Goal: Transaction & Acquisition: Purchase product/service

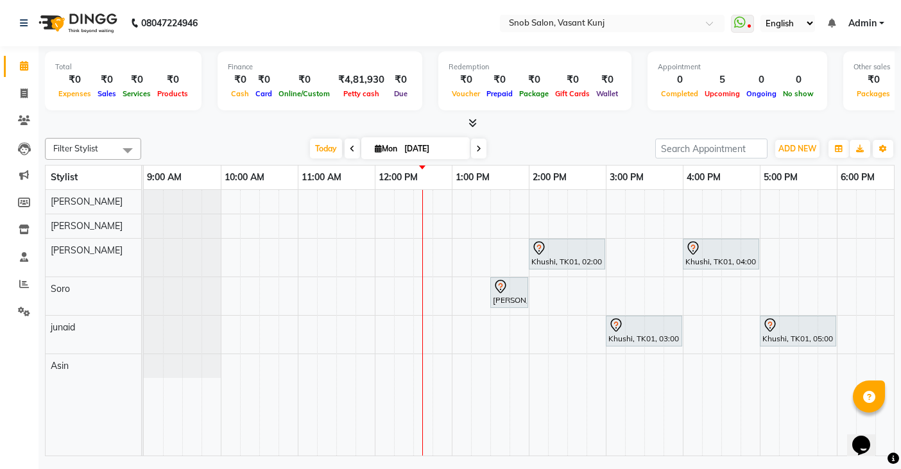
click at [384, 225] on div "Khushi, TK01, 02:00 PM-03:00 PM, Clean Up With Silver Skills [DEMOGRAPHIC_DATA]…" at bounding box center [644, 323] width 1001 height 266
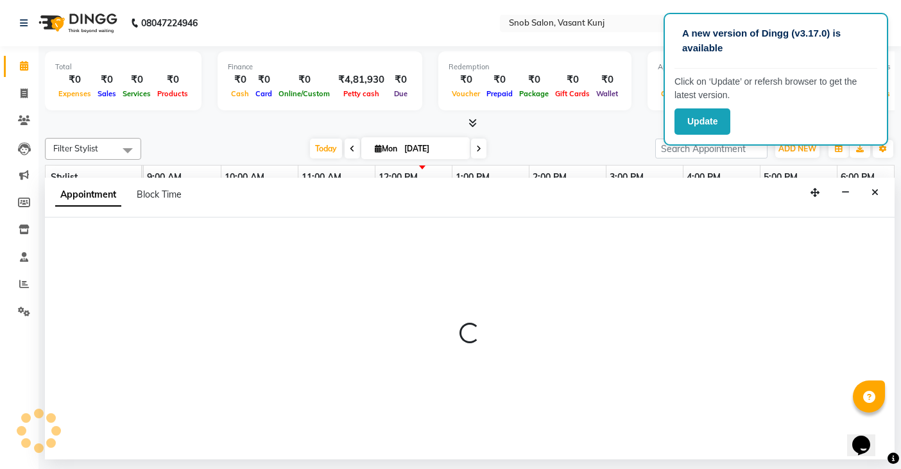
select select "60451"
select select "720"
select select "tentative"
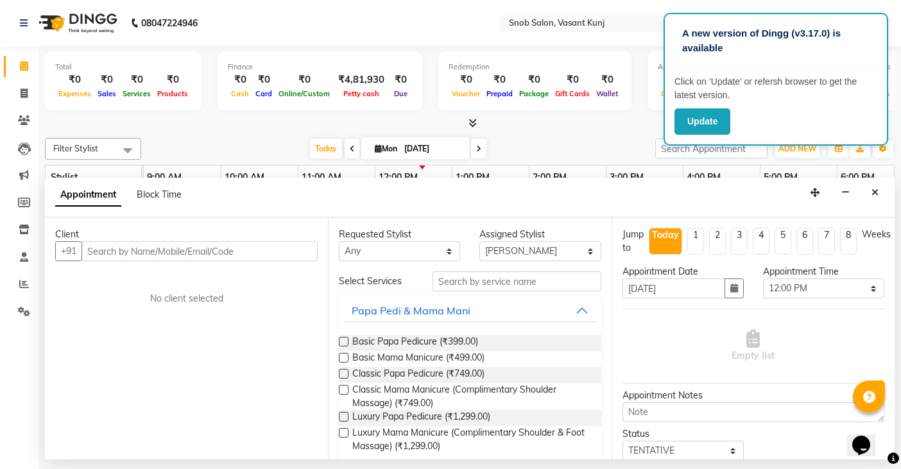
click at [237, 251] on input "text" at bounding box center [199, 251] width 236 height 20
click at [876, 198] on button "Close" at bounding box center [875, 193] width 19 height 20
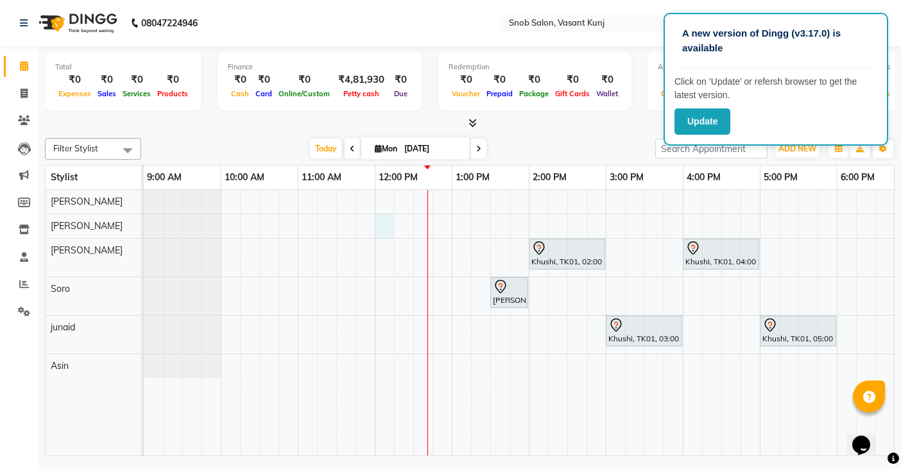
click at [385, 229] on div "Khushi, TK01, 02:00 PM-03:00 PM, Clean Up With Silver Skills [DEMOGRAPHIC_DATA]…" at bounding box center [644, 323] width 1001 height 266
select select "60451"
select select "tentative"
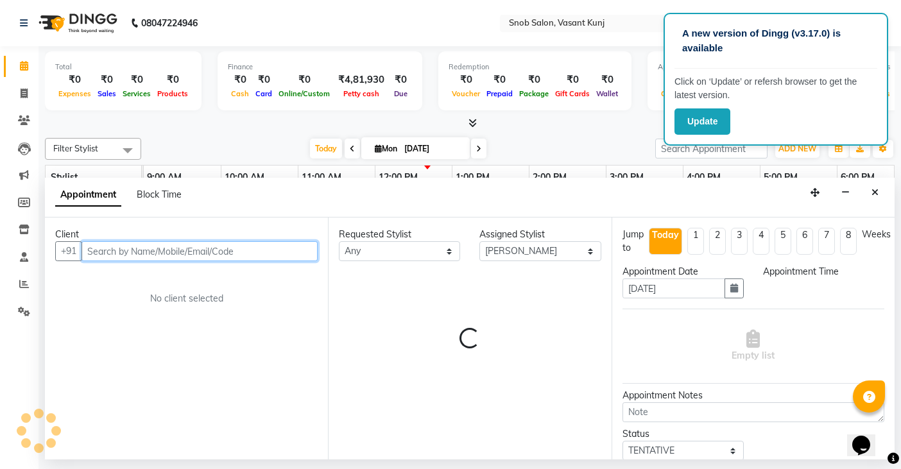
select select "720"
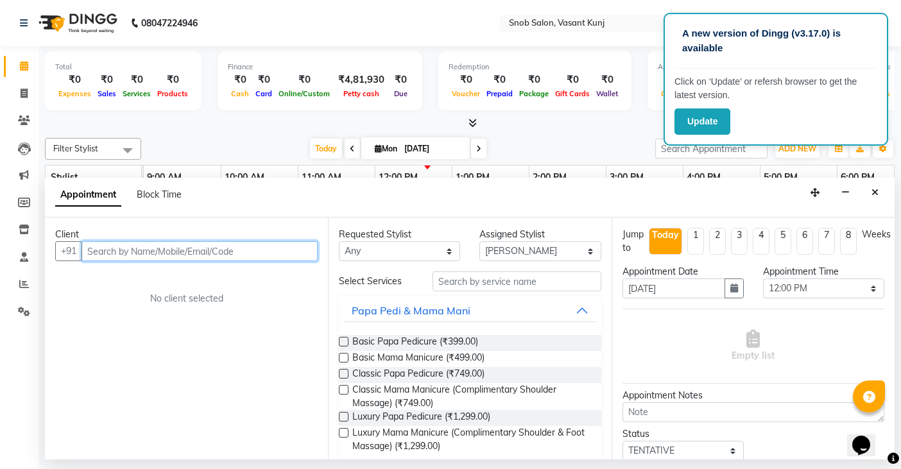
click at [268, 252] on input "text" at bounding box center [199, 251] width 236 height 20
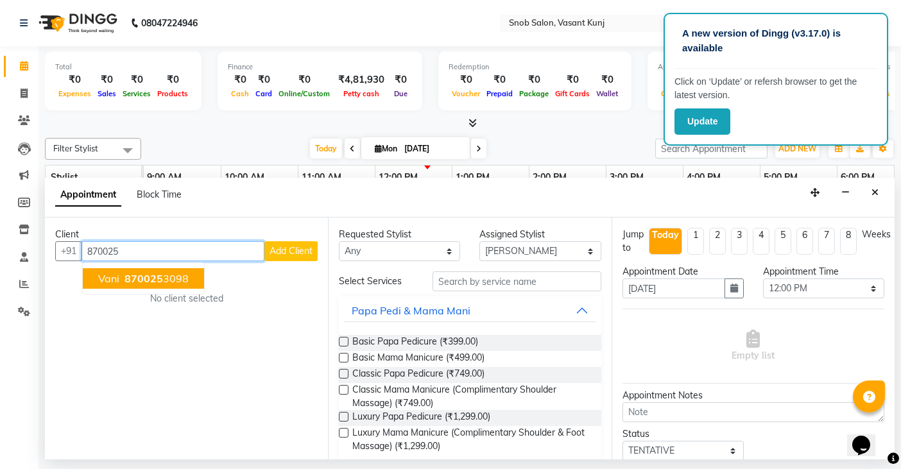
click at [144, 283] on span "870025" at bounding box center [143, 278] width 38 height 13
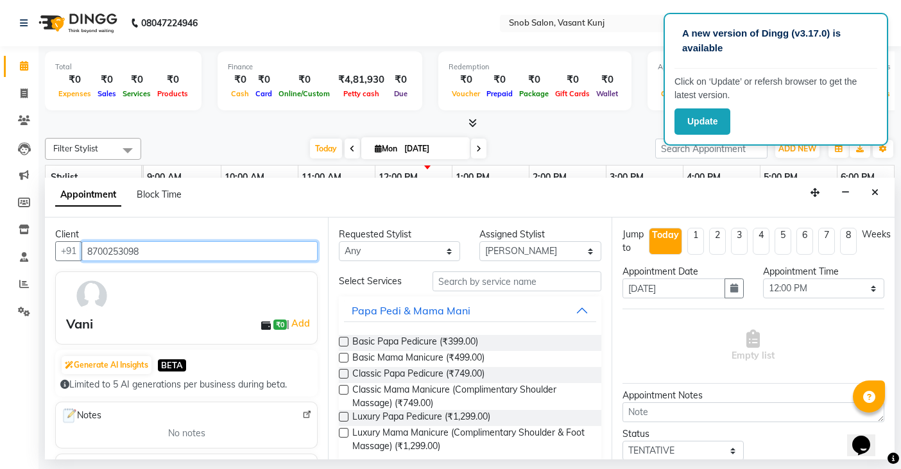
type input "8700253098"
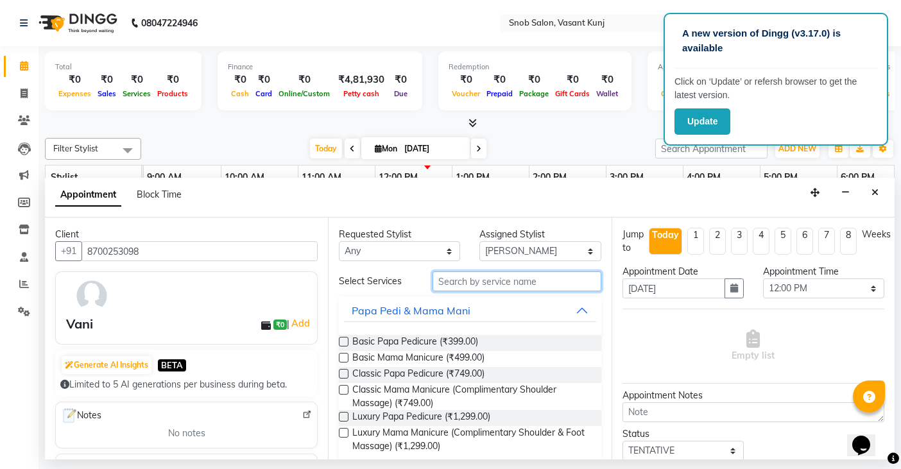
click at [559, 283] on input "text" at bounding box center [516, 281] width 168 height 20
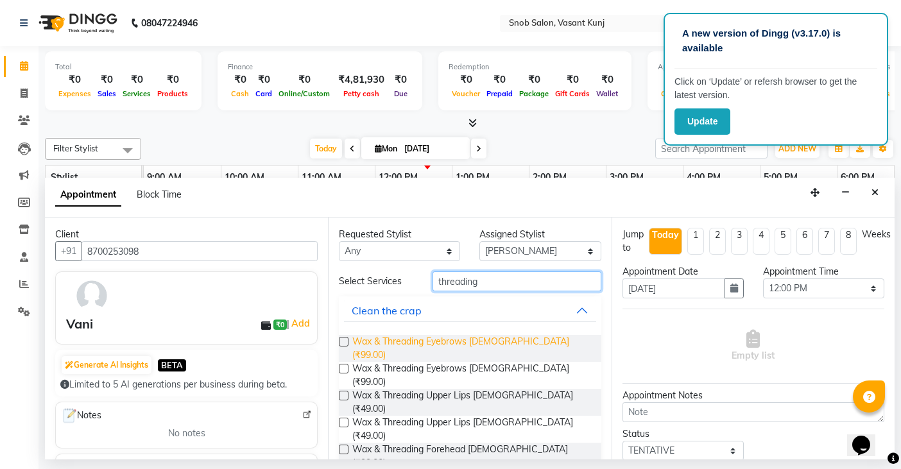
type input "threading"
click at [448, 341] on span "Wax & Threading Eyebrows [DEMOGRAPHIC_DATA] (₹99.00)" at bounding box center [471, 348] width 238 height 27
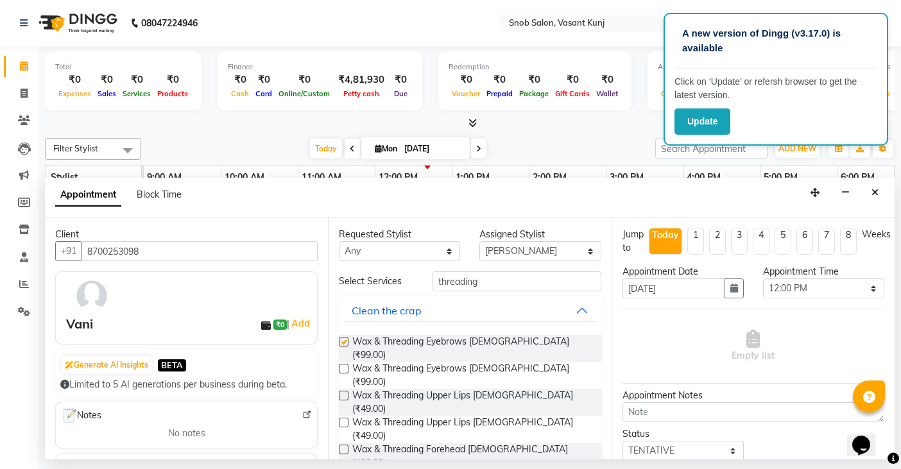
checkbox input "false"
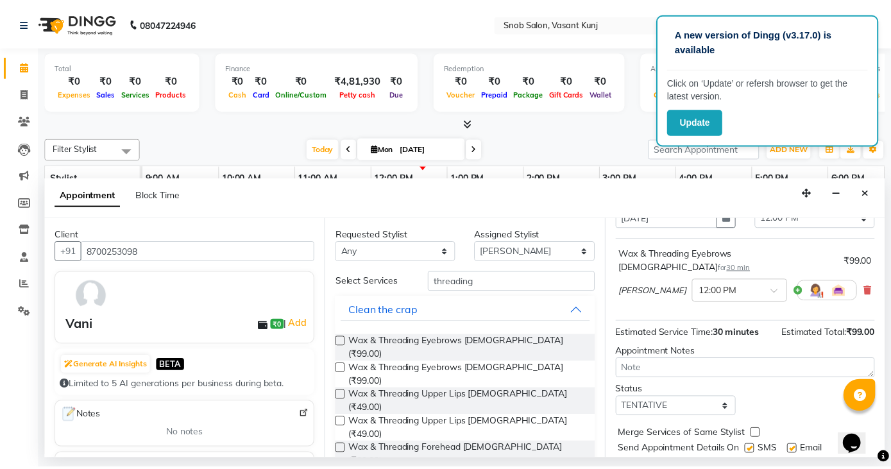
scroll to position [98, 0]
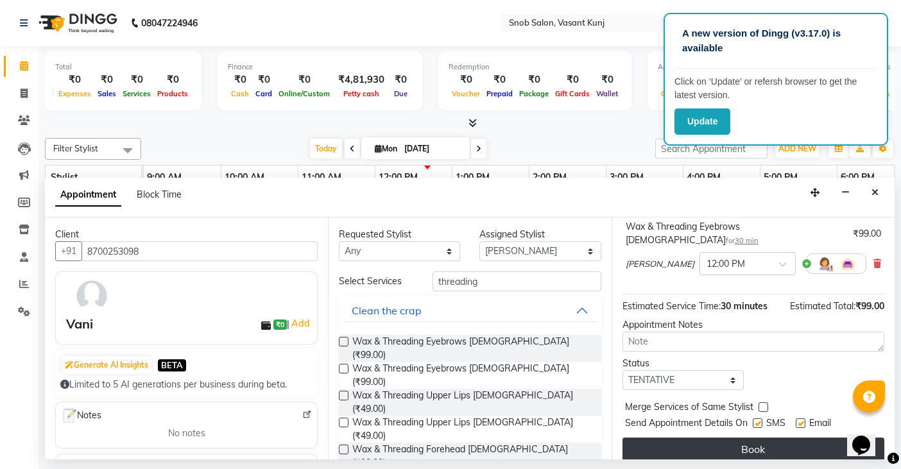
click at [767, 438] on button "Book" at bounding box center [753, 449] width 262 height 23
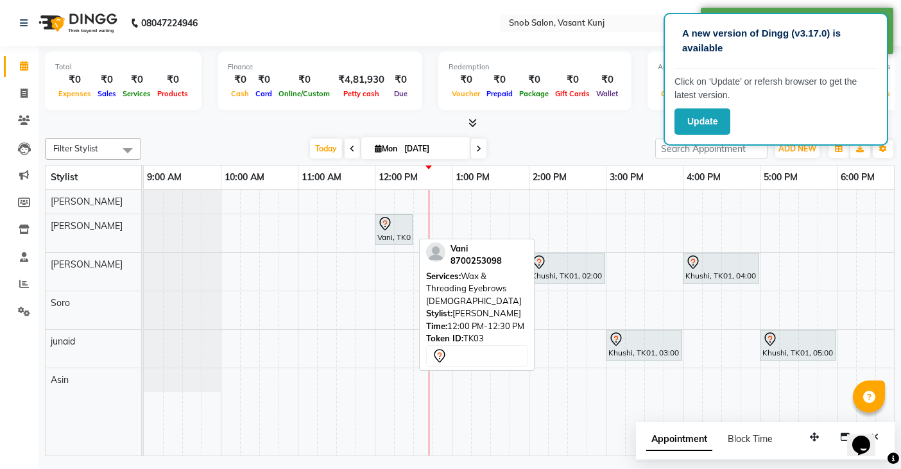
click at [388, 235] on div "Vani, TK03, 12:00 PM-12:30 PM, Wax & Threading Eyebrows [DEMOGRAPHIC_DATA]" at bounding box center [393, 229] width 35 height 27
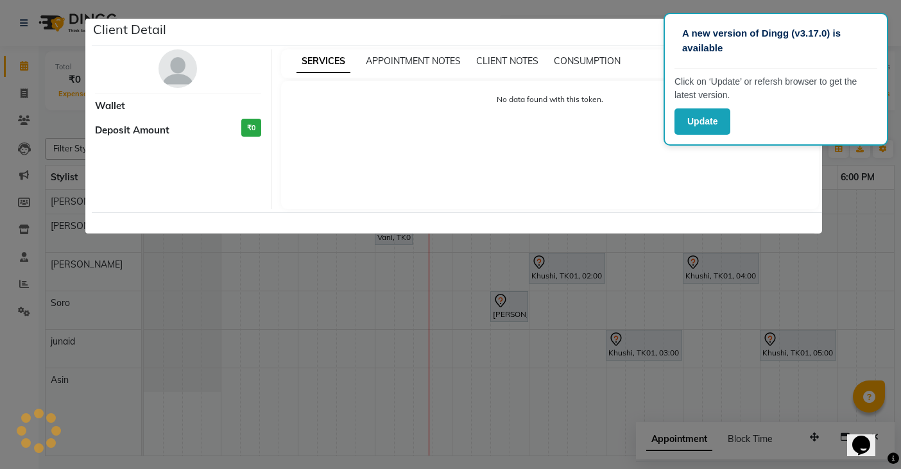
select select "7"
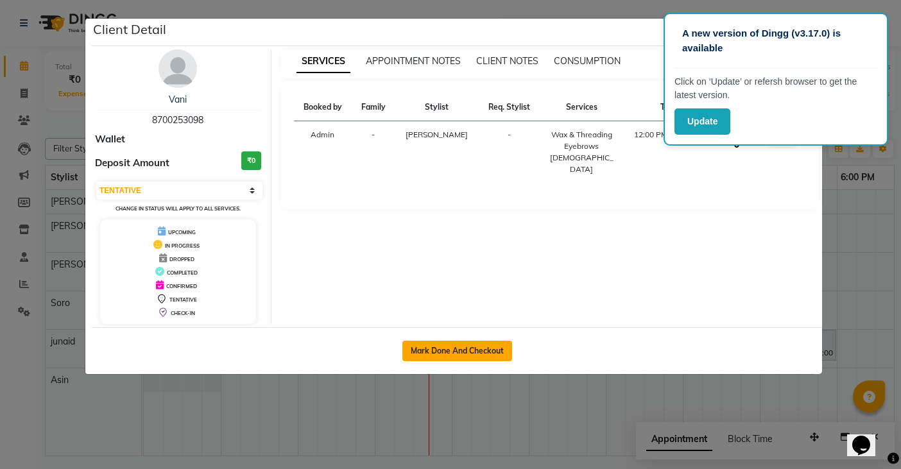
click at [455, 351] on button "Mark Done And Checkout" at bounding box center [457, 351] width 110 height 21
select select "service"
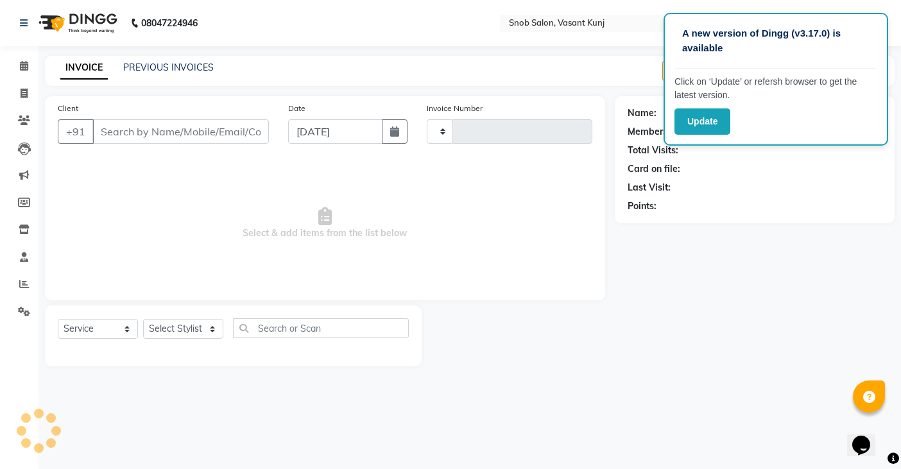
type input "0688"
select select "7175"
type input "8700253098"
select select "60451"
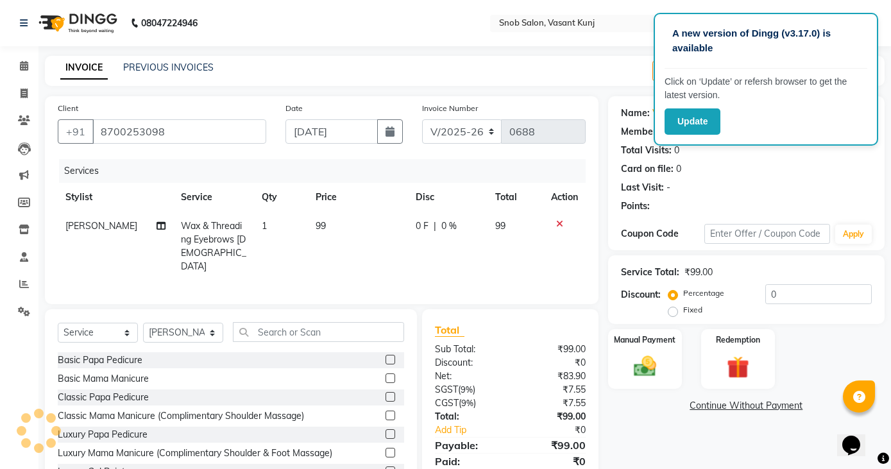
select select "1: Object"
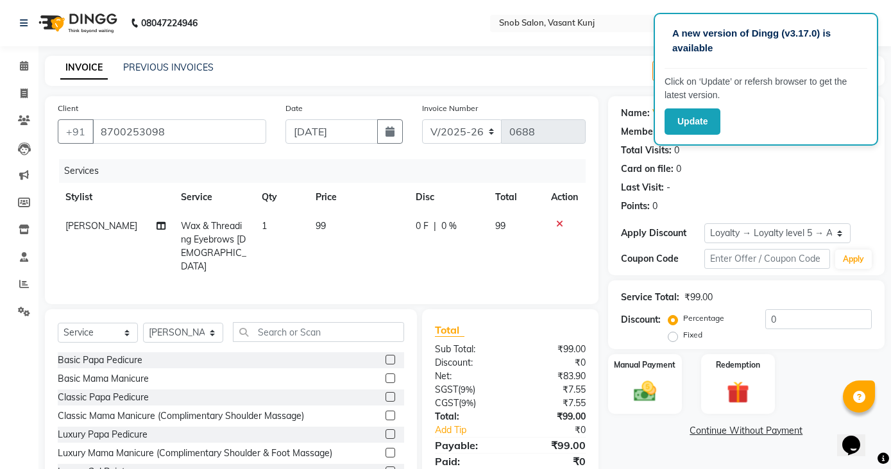
click at [327, 227] on td "99" at bounding box center [358, 246] width 100 height 69
select select "60451"
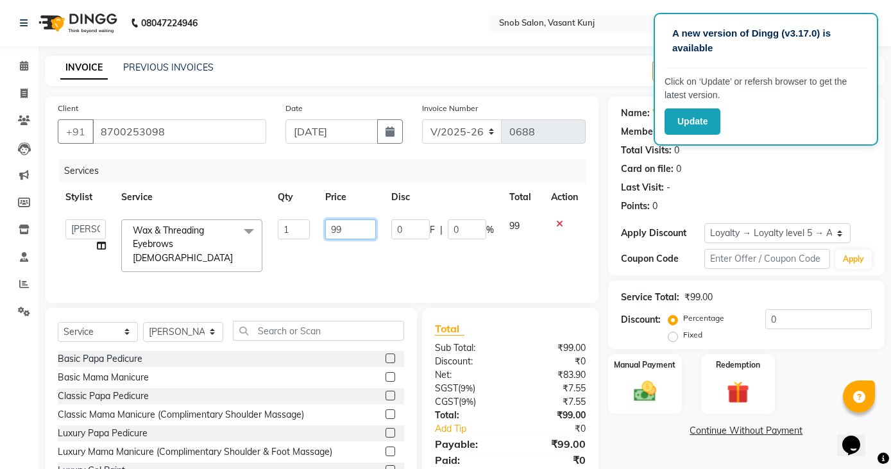
click at [361, 228] on input "99" at bounding box center [350, 229] width 51 height 20
type input "9"
type input "150"
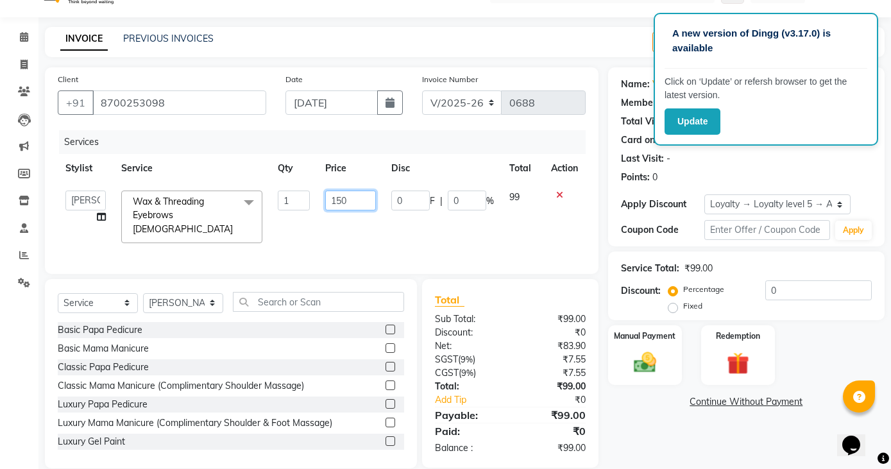
scroll to position [45, 0]
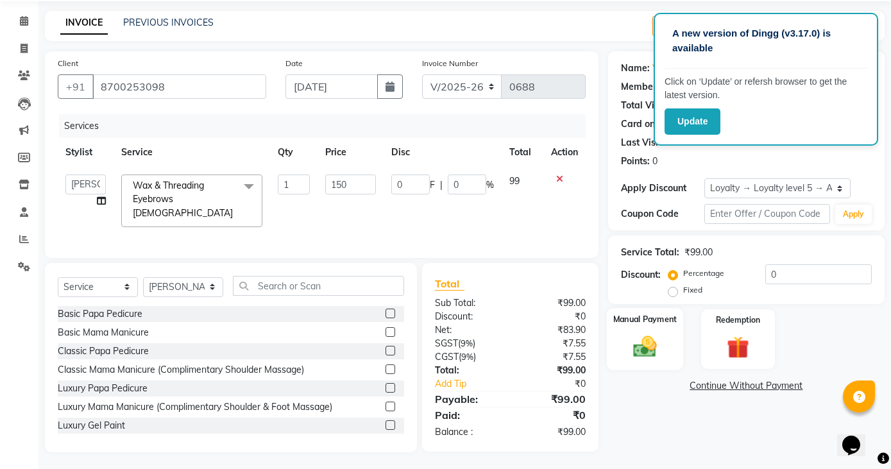
click at [651, 352] on img at bounding box center [645, 346] width 38 height 27
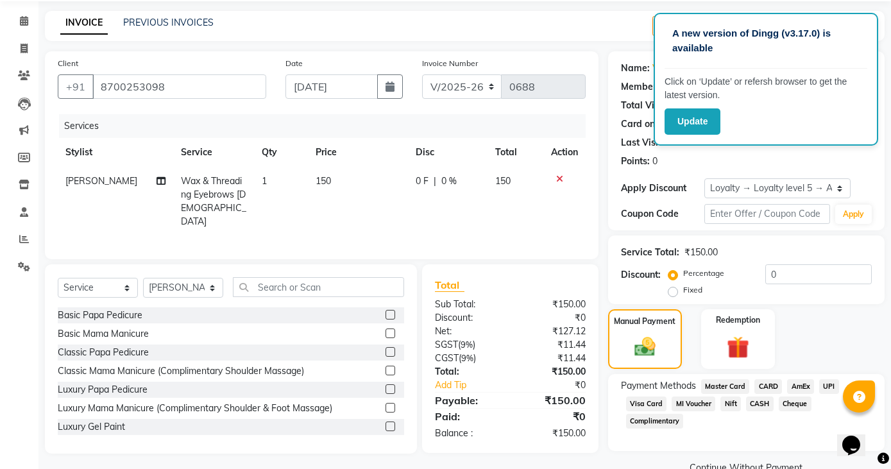
click at [830, 388] on span "UPI" at bounding box center [829, 386] width 20 height 15
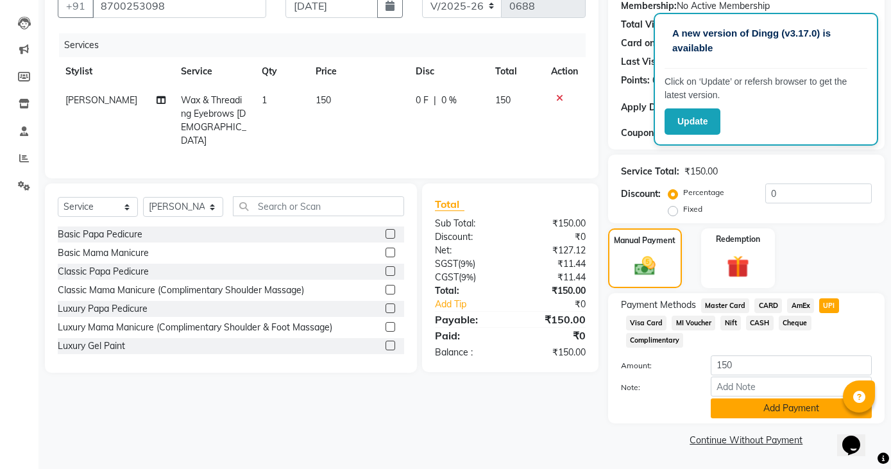
click at [756, 411] on button "Add Payment" at bounding box center [791, 408] width 161 height 20
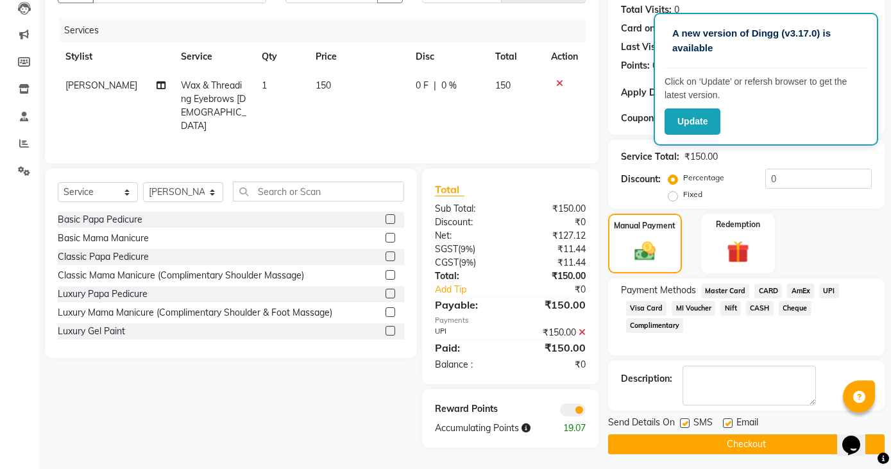
scroll to position [148, 0]
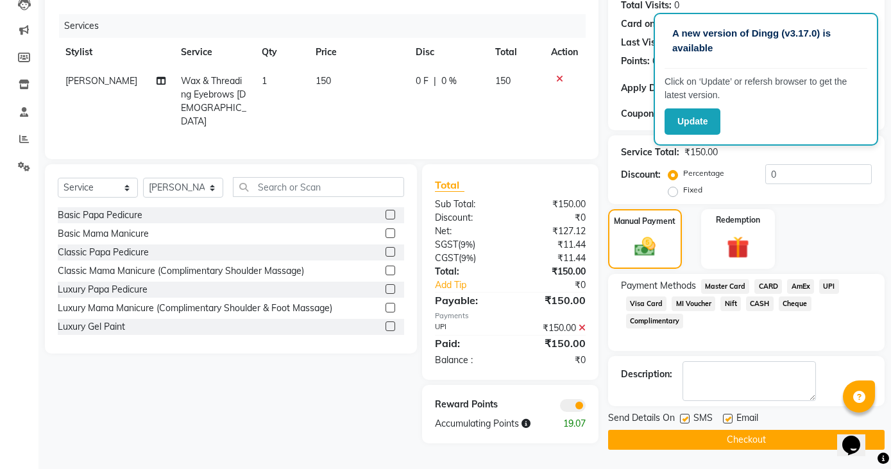
click at [775, 436] on button "Checkout" at bounding box center [746, 440] width 277 height 20
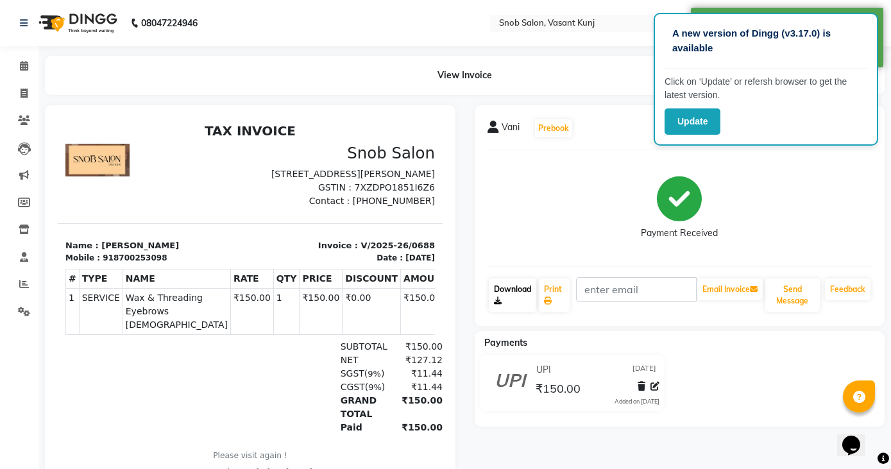
click at [520, 286] on link "Download" at bounding box center [513, 294] width 48 height 33
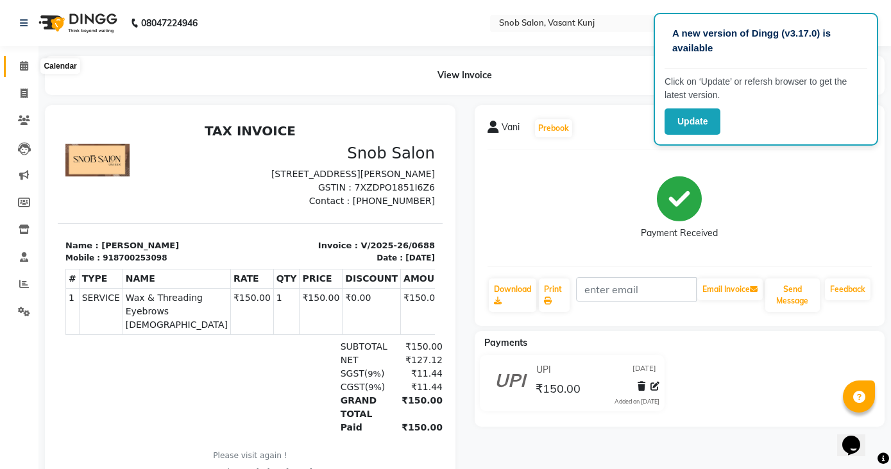
click at [21, 65] on icon at bounding box center [24, 66] width 8 height 10
